Goal: Task Accomplishment & Management: Complete application form

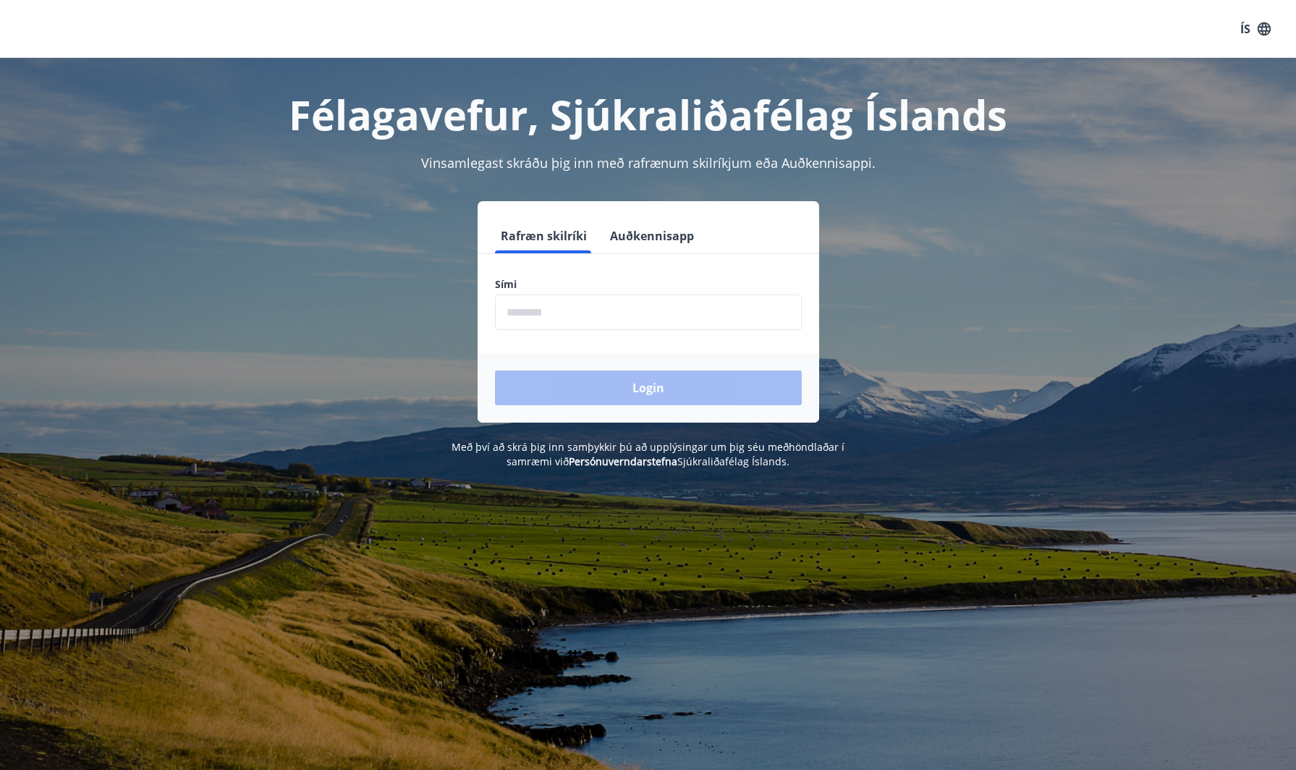
click at [545, 309] on input "phone" at bounding box center [648, 311] width 307 height 35
type input "********"
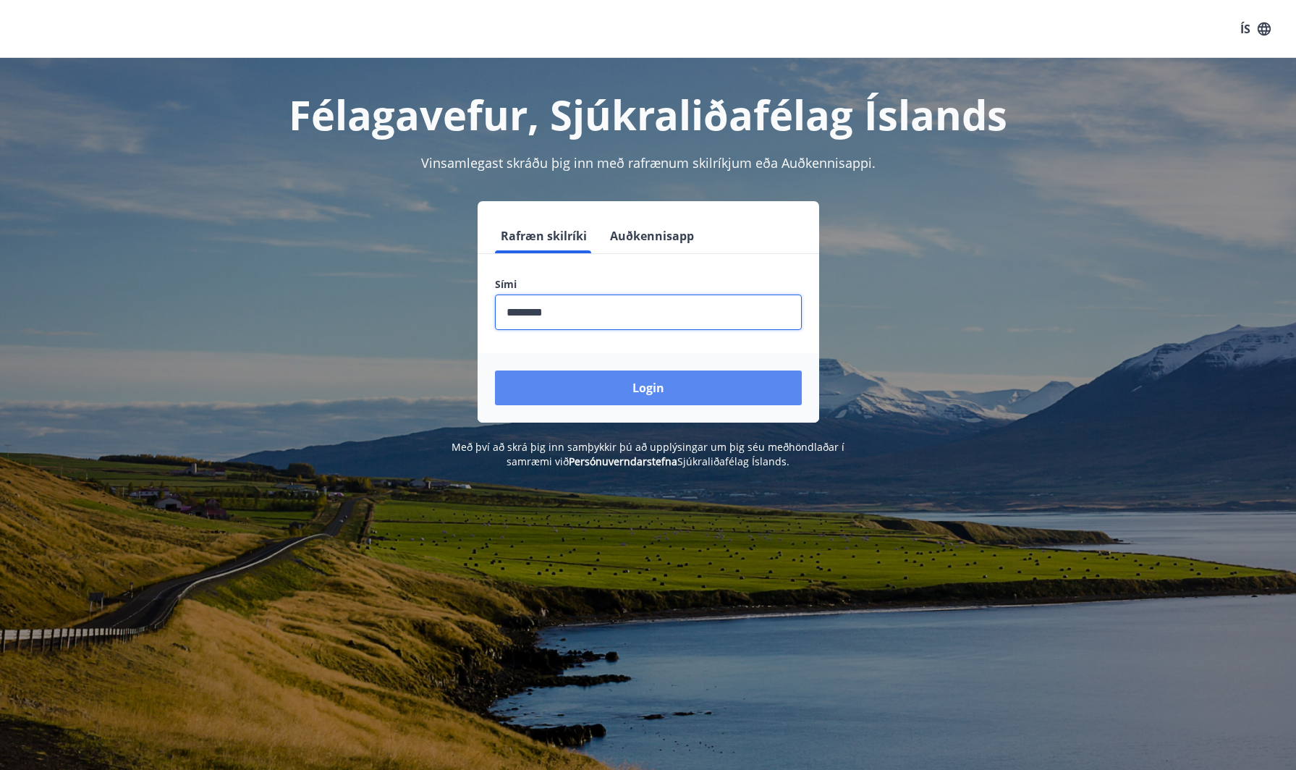
click at [561, 385] on button "Login" at bounding box center [648, 387] width 307 height 35
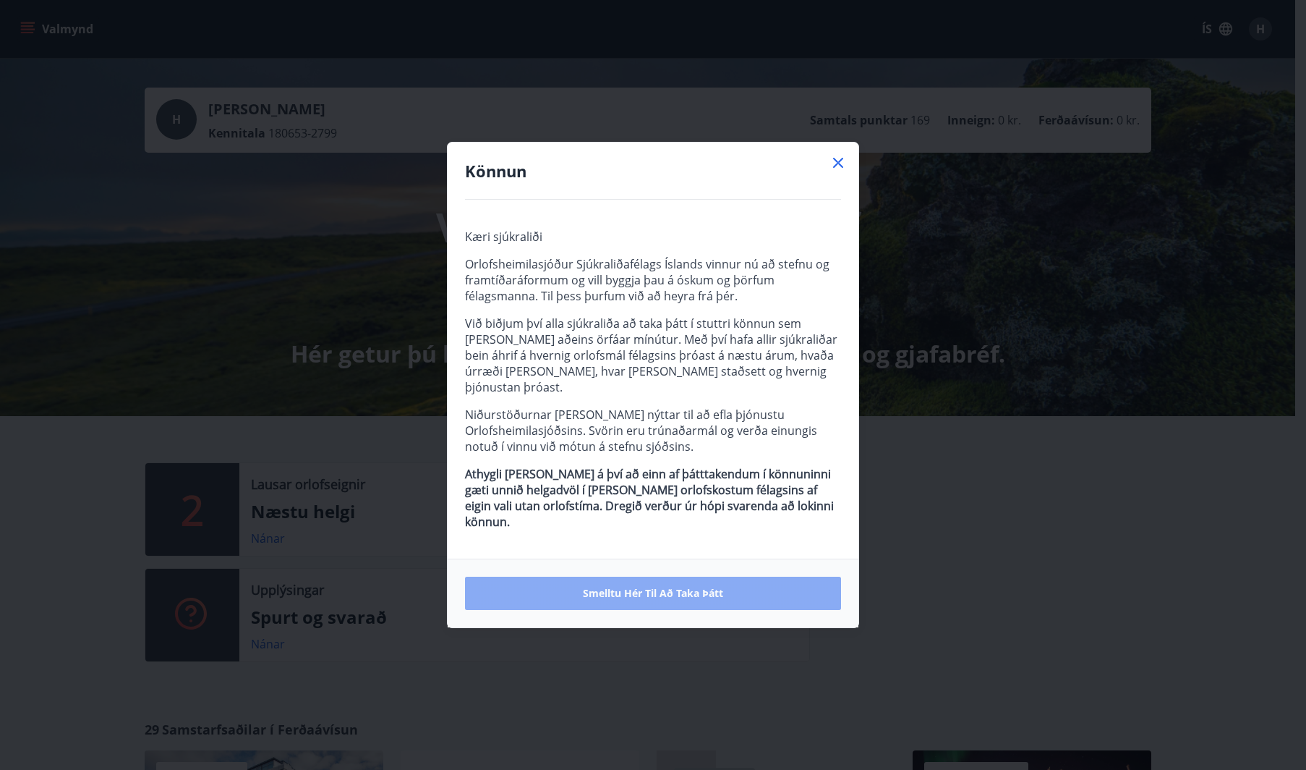
click at [702, 577] on button "Smelltu hér til að taka þátt" at bounding box center [653, 593] width 376 height 33
